Goal: Navigation & Orientation: Find specific page/section

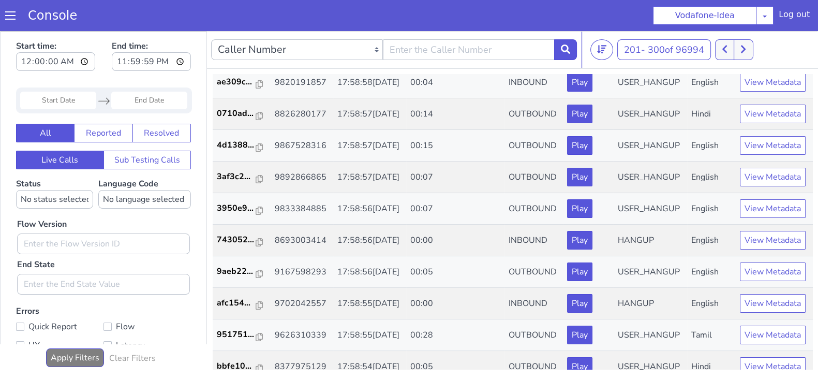
scroll to position [866, 0]
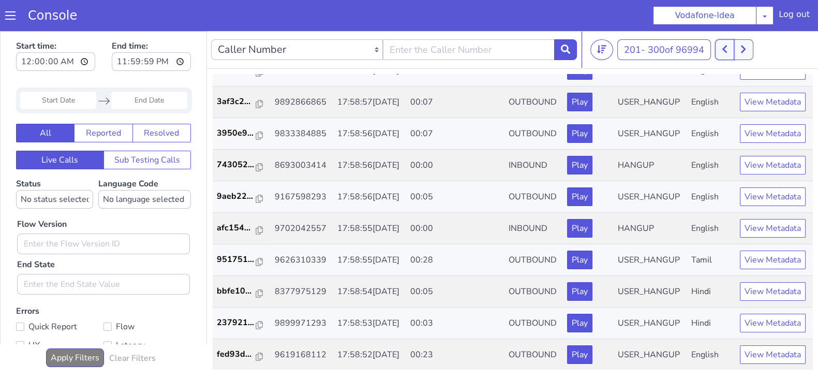
click at [728, 52] on icon at bounding box center [725, 48] width 6 height 9
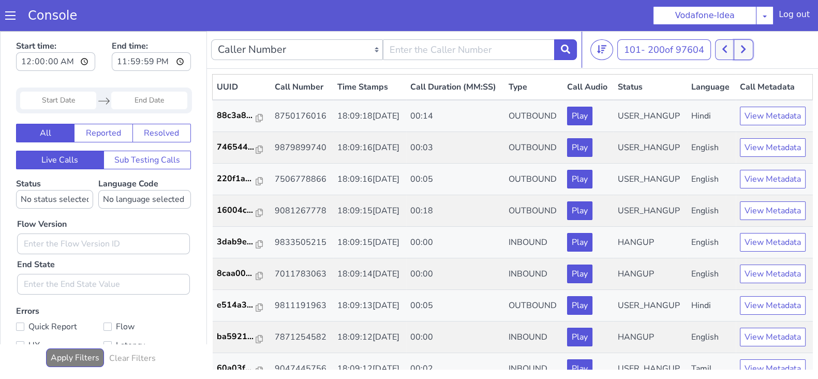
click at [746, 50] on icon at bounding box center [743, 50] width 5 height 8
click at [731, 48] on button at bounding box center [724, 49] width 19 height 21
click at [745, 47] on icon at bounding box center [743, 48] width 6 height 9
click at [745, 51] on icon at bounding box center [743, 50] width 5 height 8
click at [736, 55] on button at bounding box center [743, 49] width 19 height 21
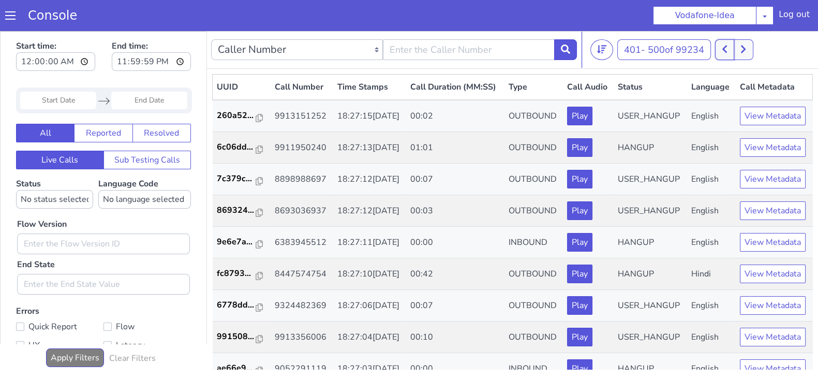
click at [731, 43] on button at bounding box center [724, 49] width 19 height 21
click at [723, 47] on button at bounding box center [724, 49] width 19 height 21
click at [738, 43] on button at bounding box center [731, 49] width 19 height 21
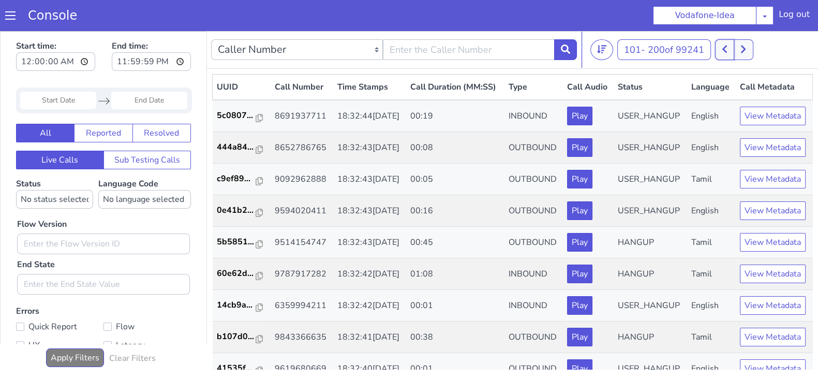
click at [726, 54] on button at bounding box center [724, 49] width 19 height 21
click at [745, 49] on button at bounding box center [737, 49] width 19 height 21
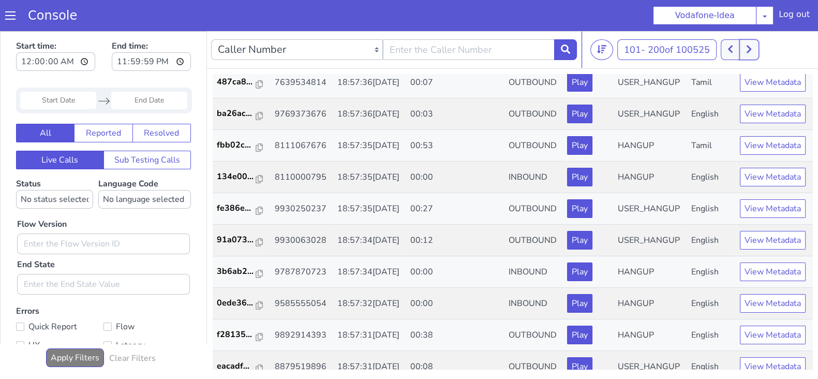
scroll to position [2921, 0]
